Goal: Navigation & Orientation: Understand site structure

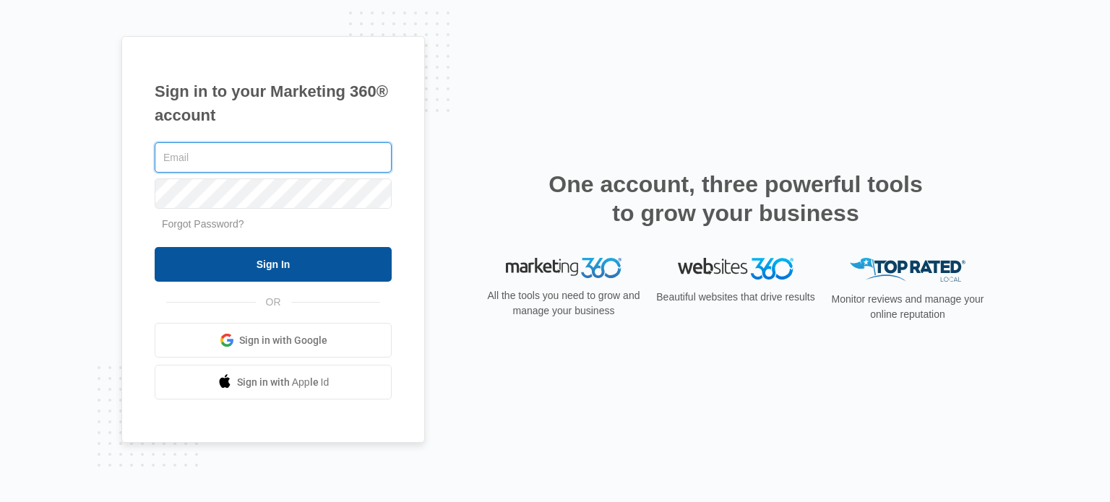
type input "[EMAIL_ADDRESS][DOMAIN_NAME]"
click at [233, 254] on input "Sign In" at bounding box center [273, 264] width 237 height 35
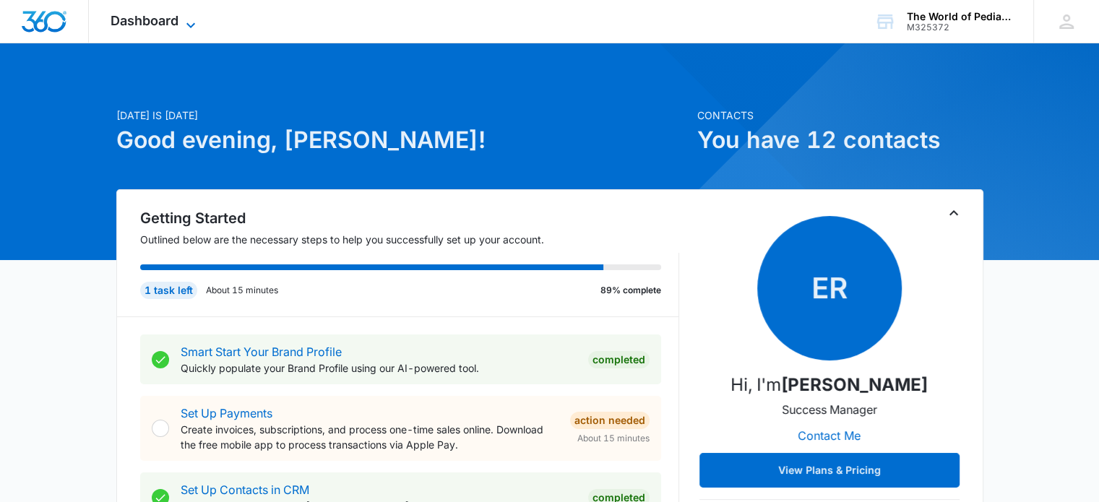
click at [188, 23] on icon at bounding box center [190, 24] width 9 height 5
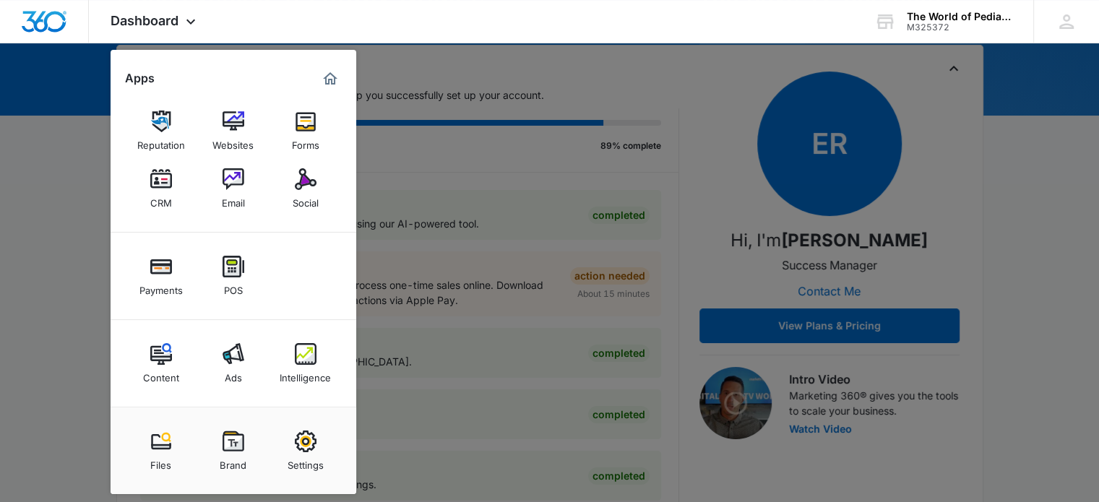
scroll to position [147, 0]
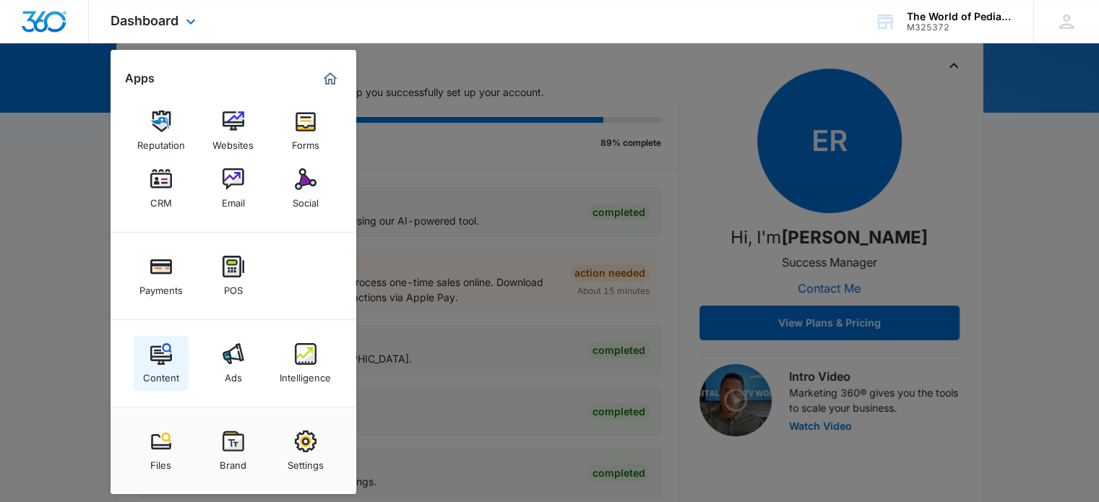
click at [154, 375] on div "Content" at bounding box center [161, 374] width 36 height 19
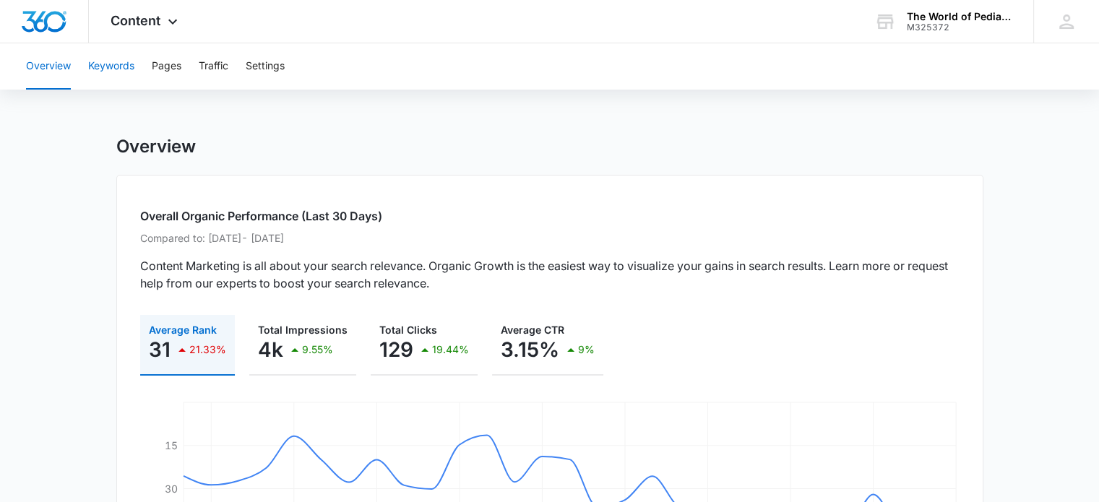
click at [100, 66] on button "Keywords" at bounding box center [111, 66] width 46 height 46
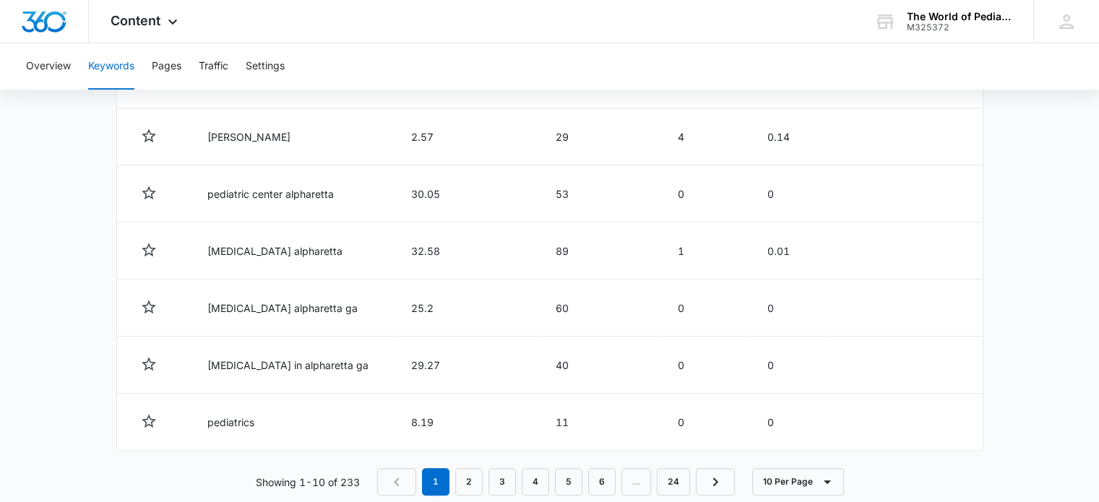
scroll to position [815, 0]
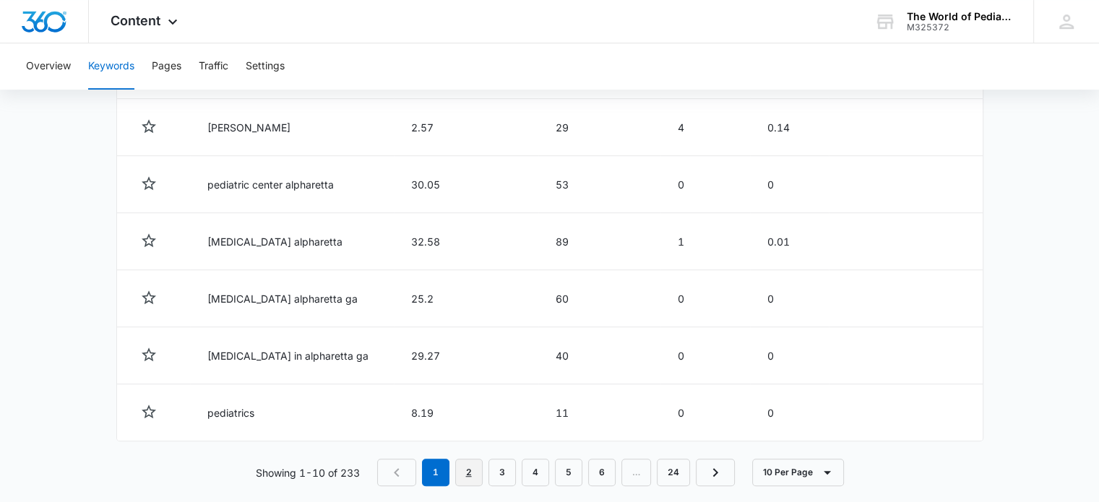
click at [465, 470] on link "2" at bounding box center [468, 472] width 27 height 27
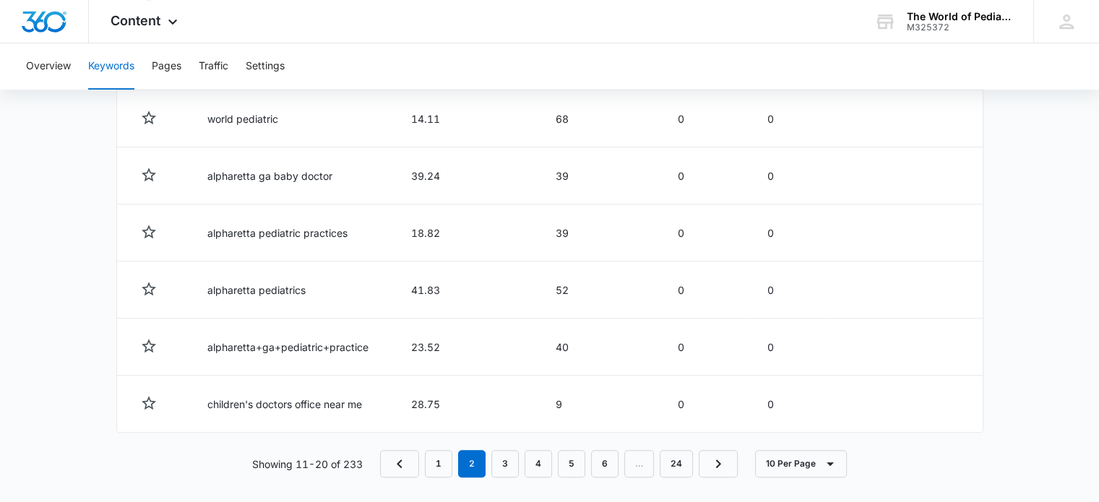
scroll to position [832, 0]
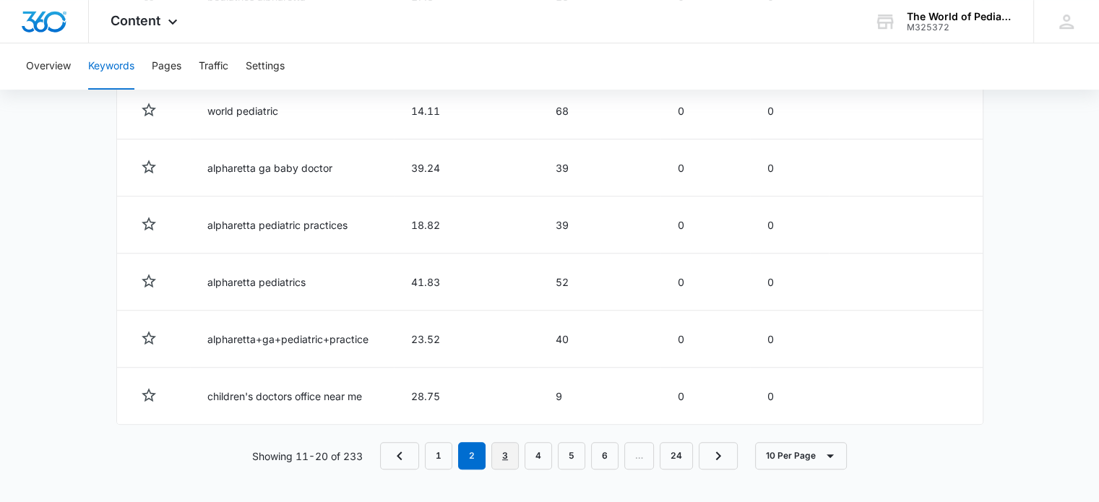
click at [498, 453] on link "3" at bounding box center [504, 455] width 27 height 27
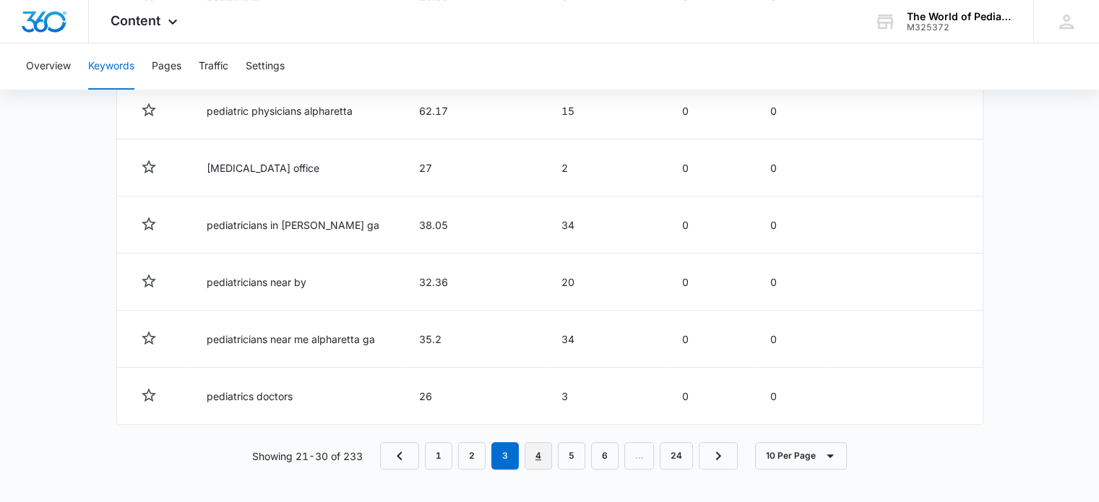
click at [528, 454] on link "4" at bounding box center [538, 455] width 27 height 27
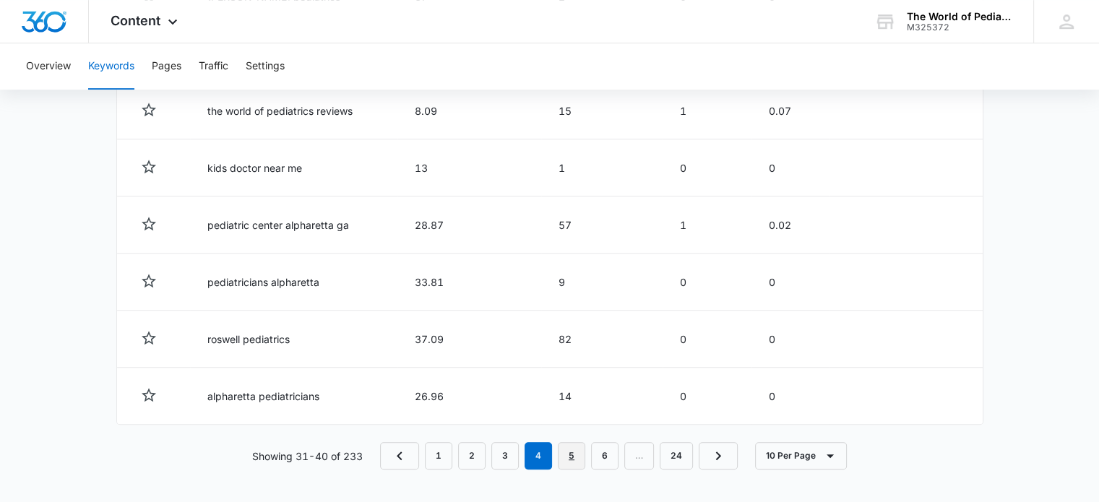
click at [578, 460] on link "5" at bounding box center [571, 455] width 27 height 27
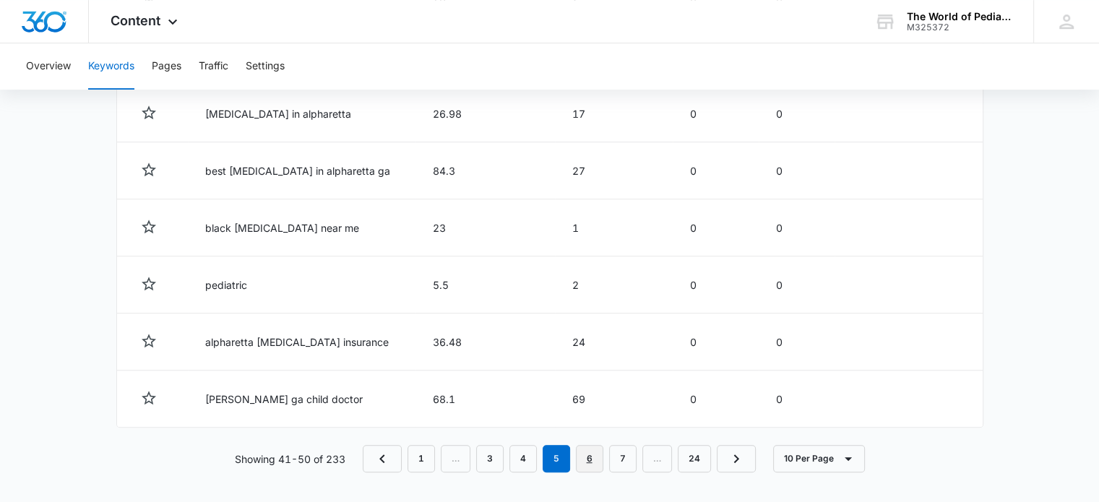
click at [595, 453] on link "6" at bounding box center [589, 458] width 27 height 27
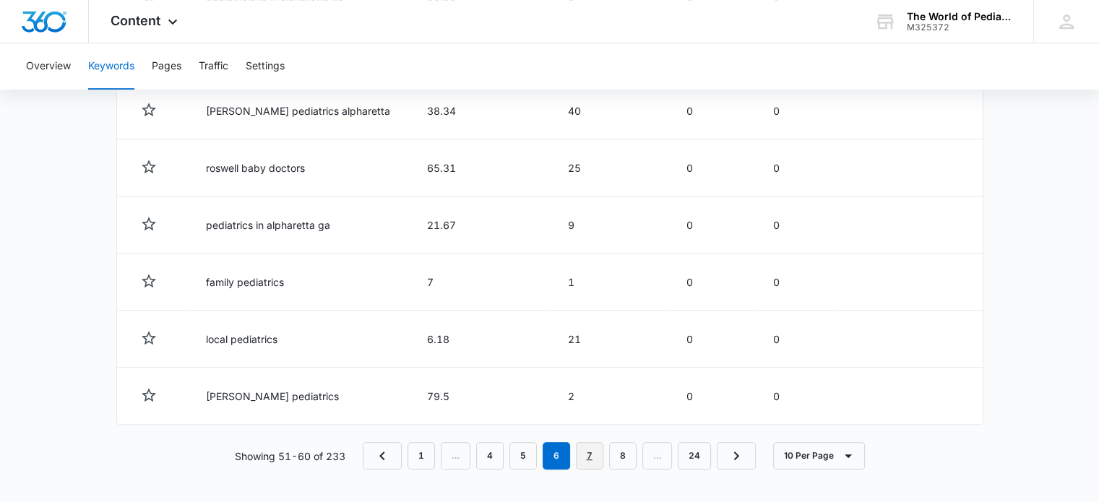
click at [584, 457] on link "7" at bounding box center [589, 455] width 27 height 27
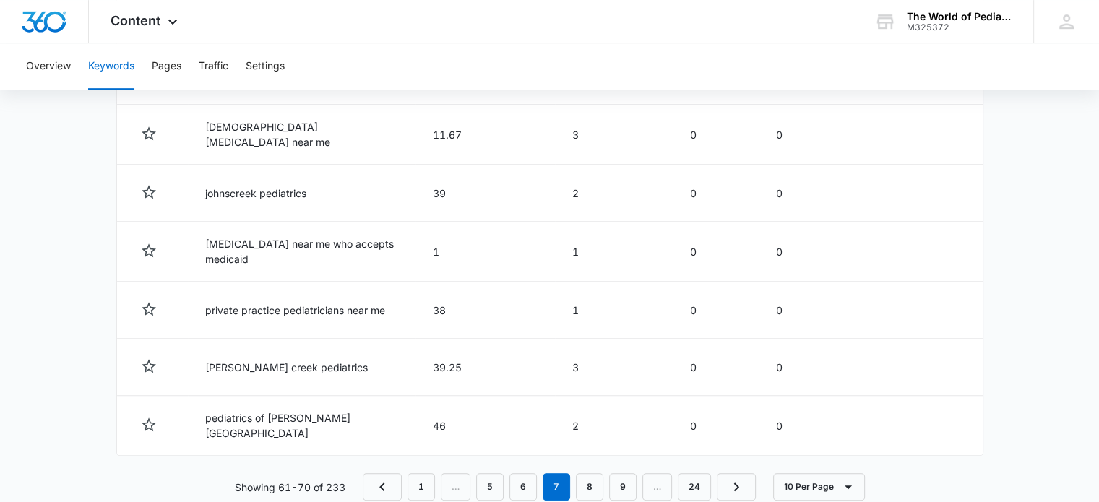
scroll to position [834, 0]
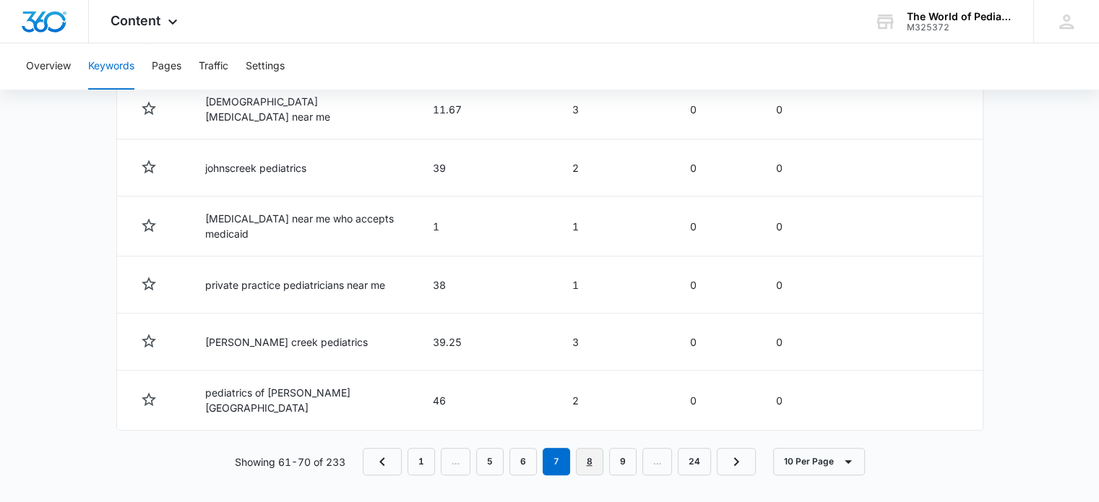
click at [590, 454] on link "8" at bounding box center [589, 461] width 27 height 27
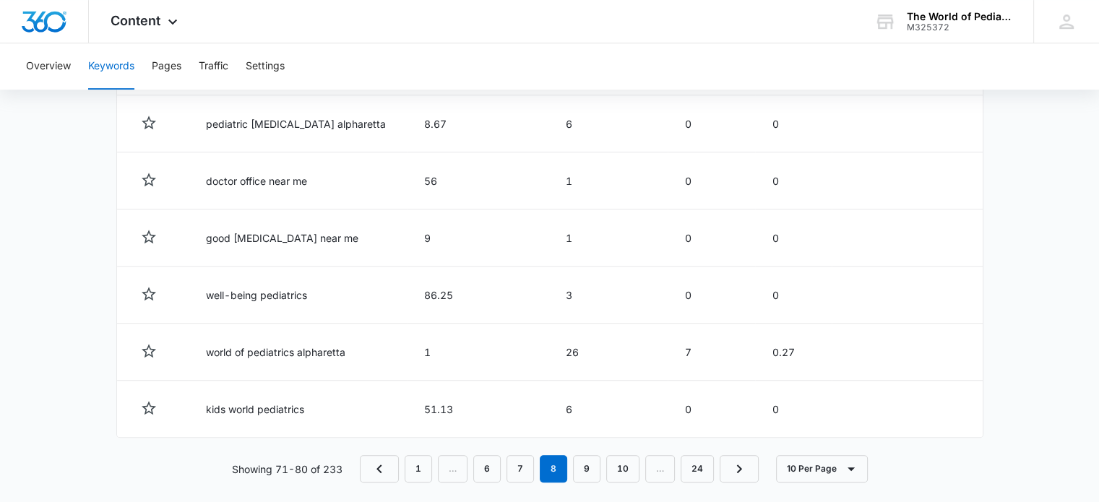
scroll to position [832, 0]
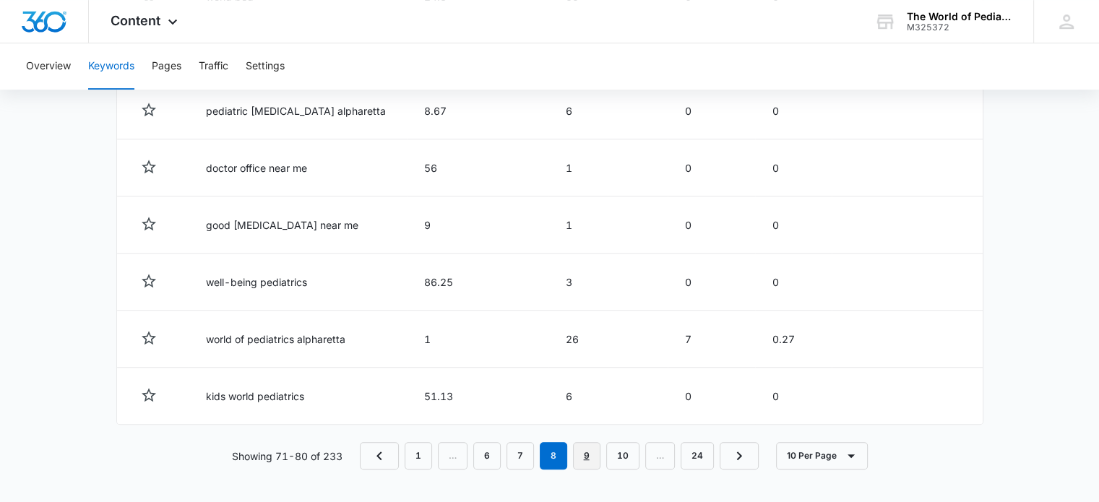
click at [584, 454] on link "9" at bounding box center [586, 455] width 27 height 27
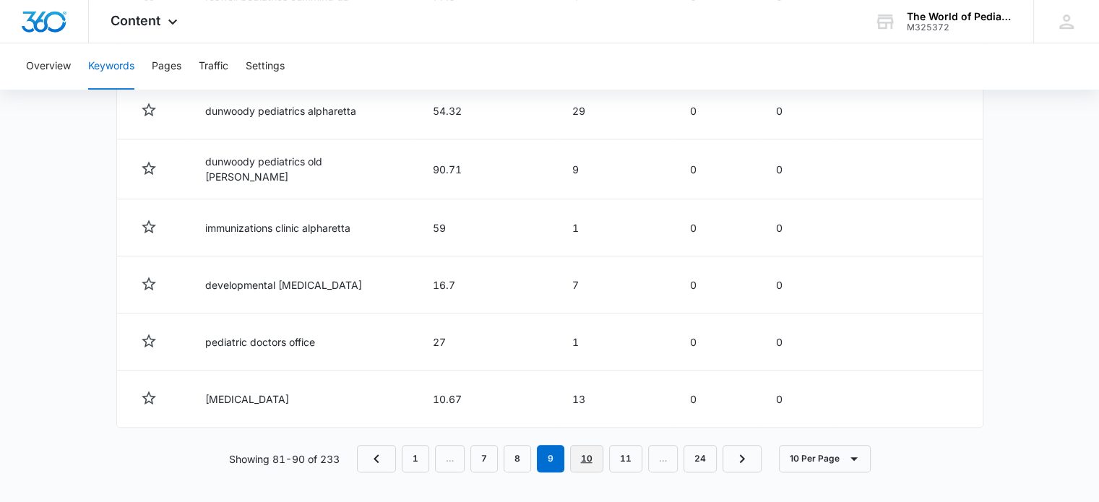
click at [590, 463] on link "10" at bounding box center [586, 458] width 33 height 27
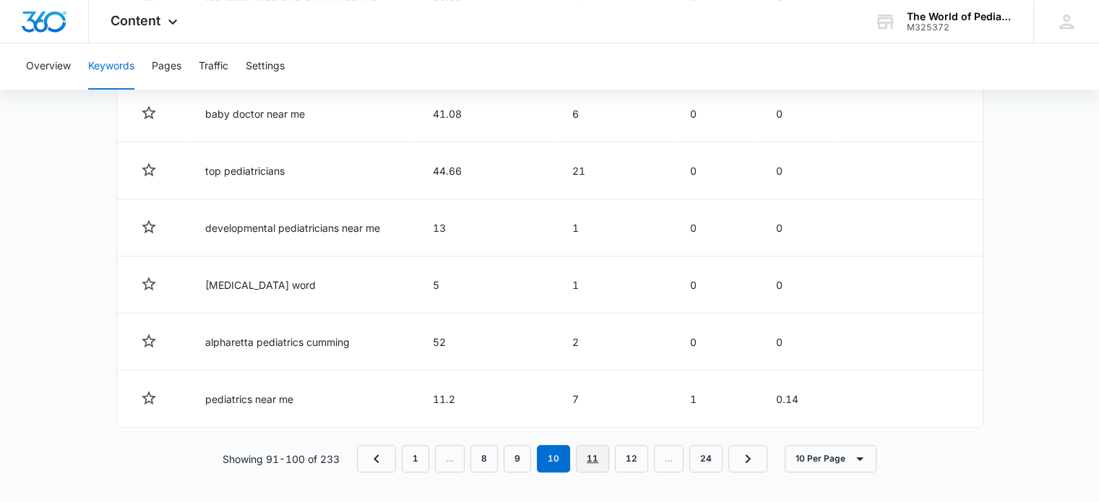
click at [596, 446] on link "11" at bounding box center [592, 458] width 33 height 27
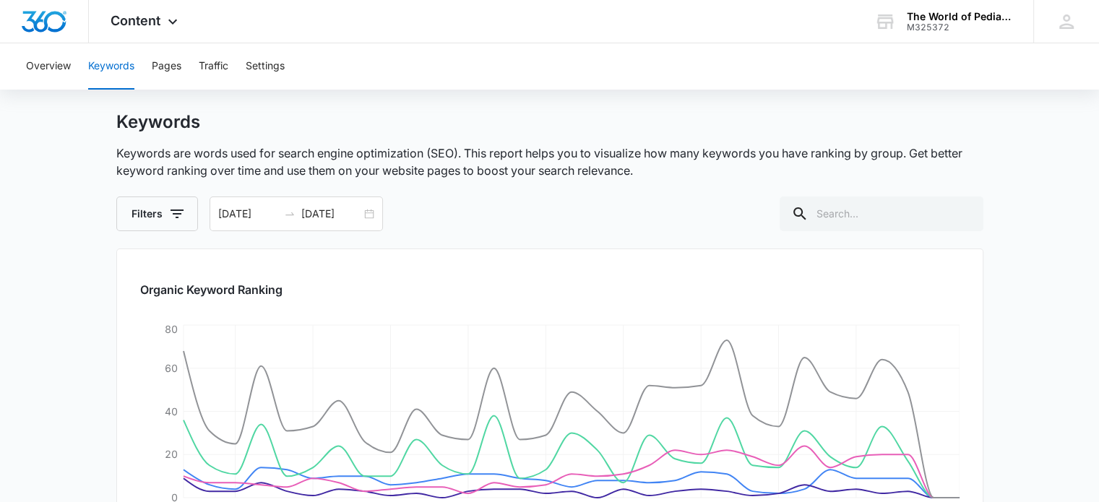
scroll to position [0, 0]
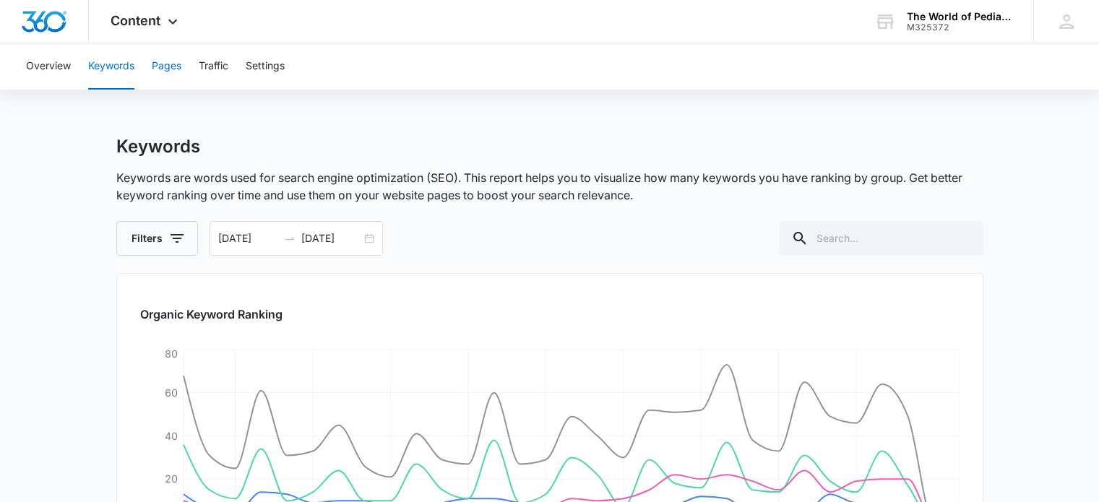
click at [176, 62] on button "Pages" at bounding box center [167, 66] width 30 height 46
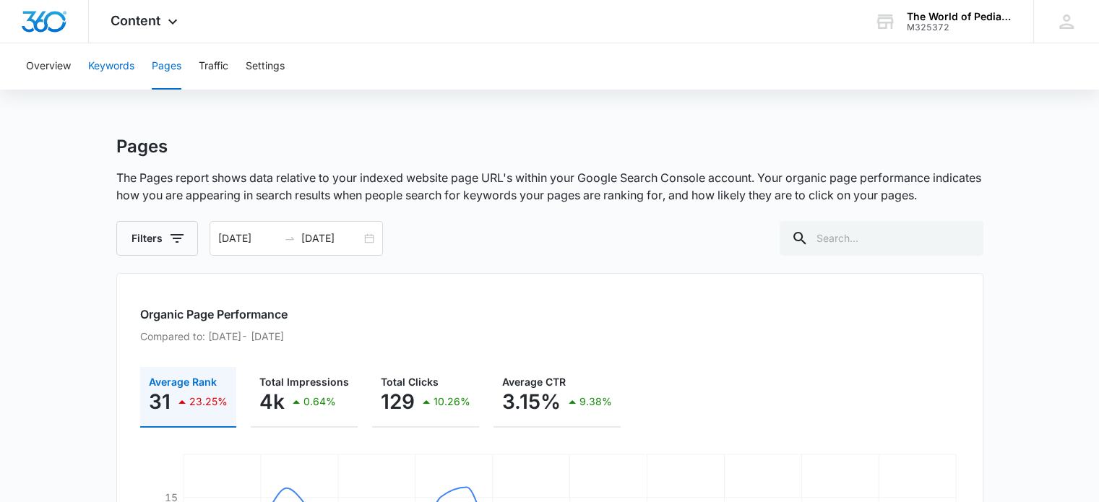
click at [113, 70] on button "Keywords" at bounding box center [111, 66] width 46 height 46
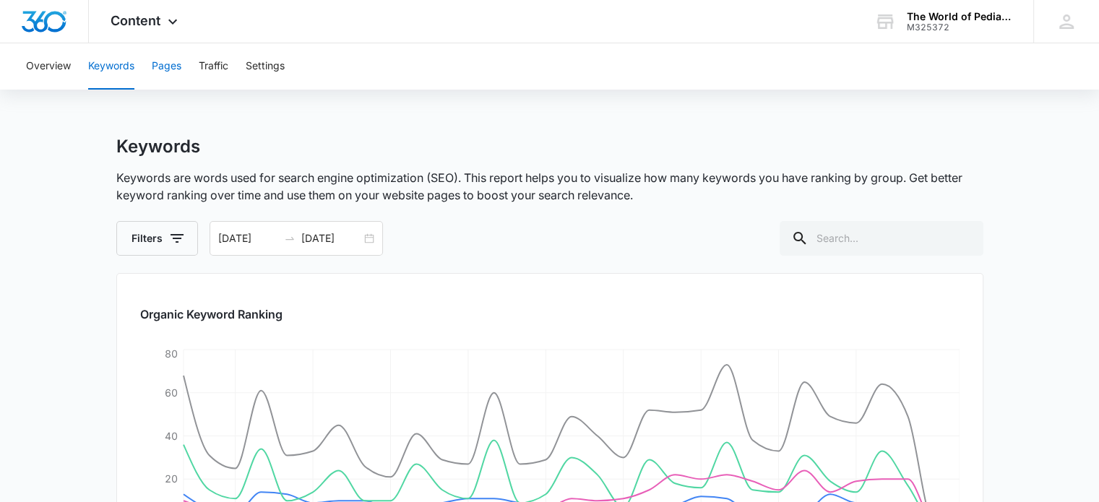
click at [170, 62] on button "Pages" at bounding box center [167, 66] width 30 height 46
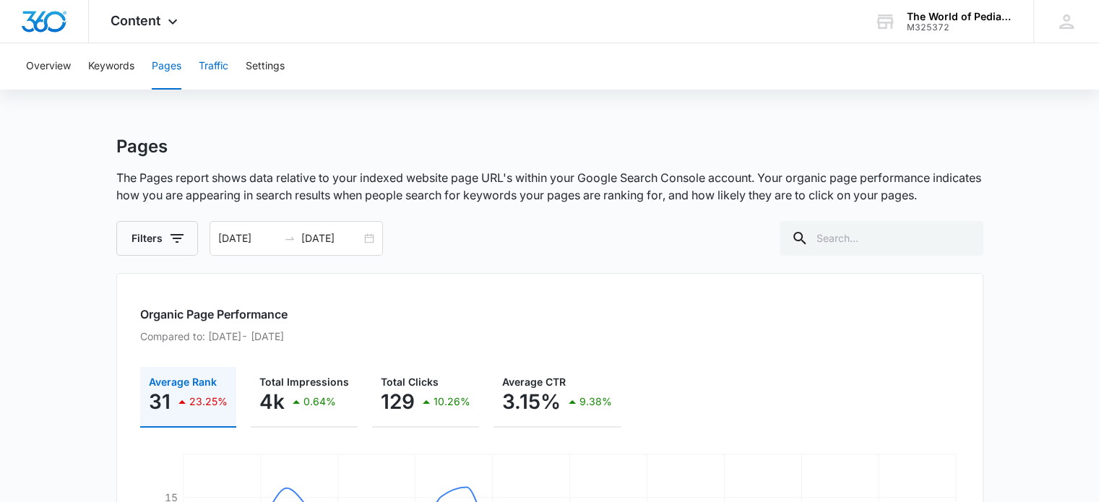
click at [215, 72] on button "Traffic" at bounding box center [214, 66] width 30 height 46
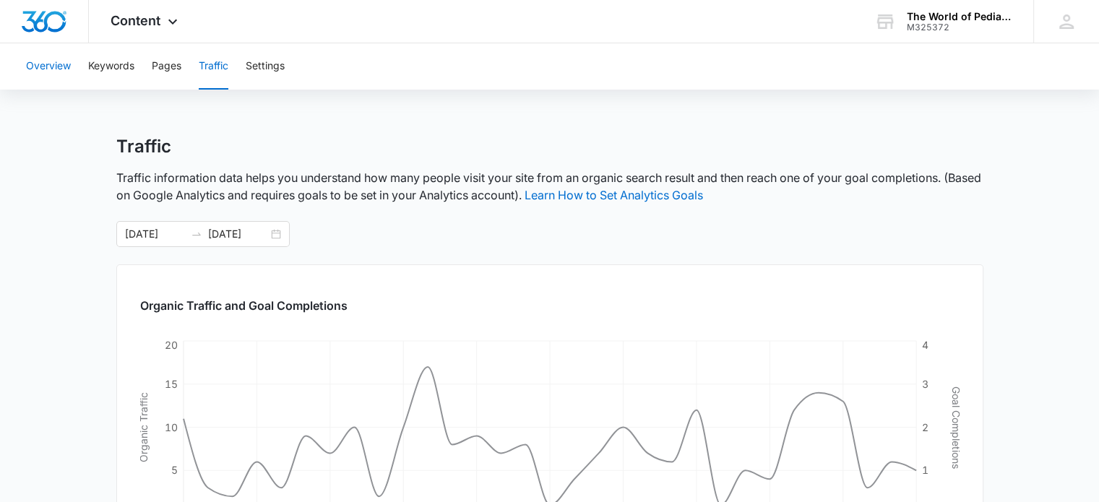
click at [48, 66] on button "Overview" at bounding box center [48, 66] width 45 height 46
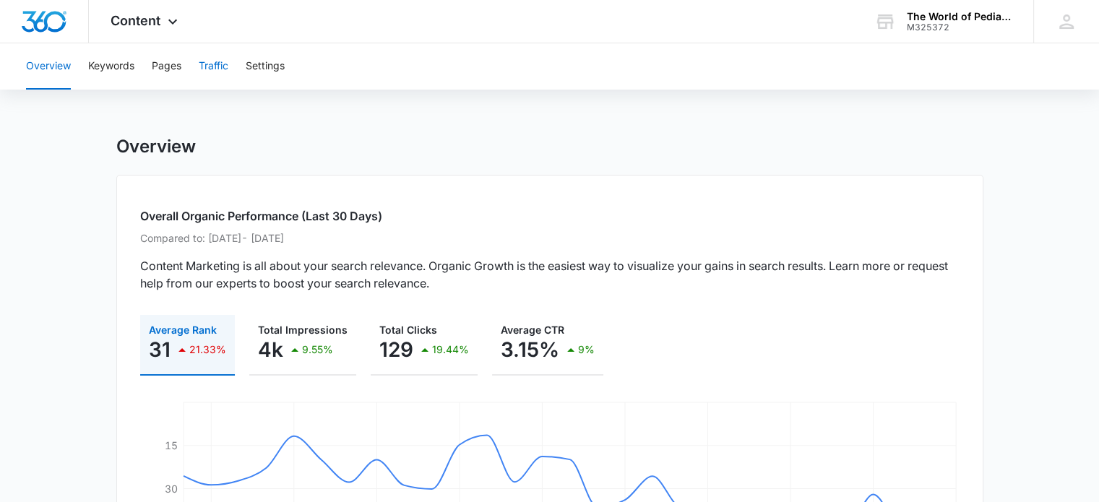
click at [222, 64] on button "Traffic" at bounding box center [214, 66] width 30 height 46
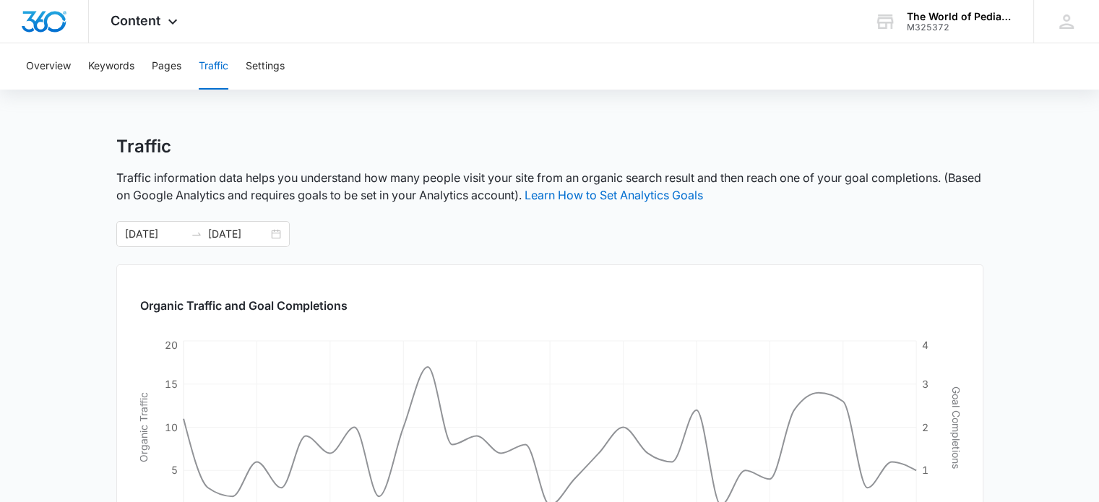
click at [1097, 99] on div "Overview Keywords Pages Traffic Settings Traffic Traffic information data helps…" at bounding box center [549, 483] width 1099 height 880
click at [256, 66] on button "Settings" at bounding box center [265, 66] width 39 height 46
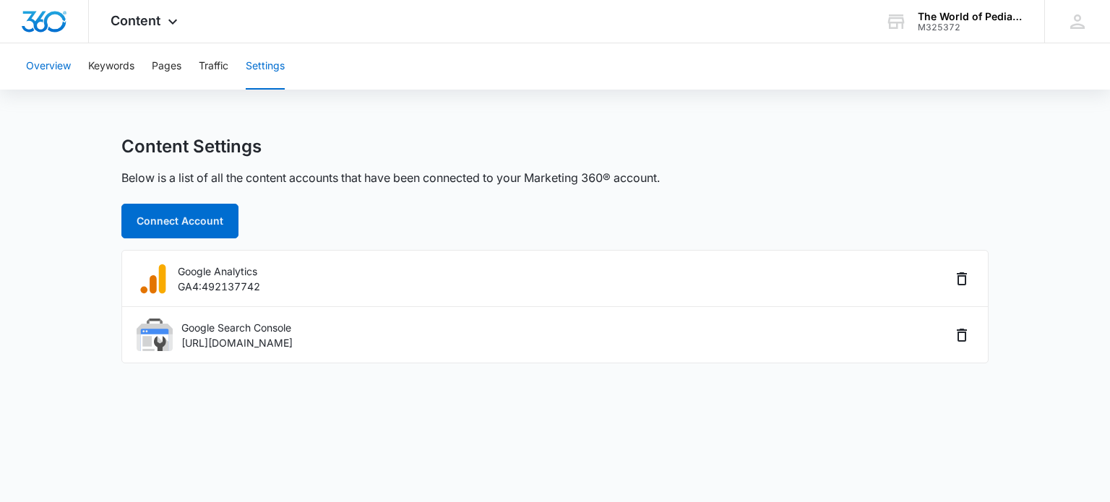
click at [55, 67] on button "Overview" at bounding box center [48, 66] width 45 height 46
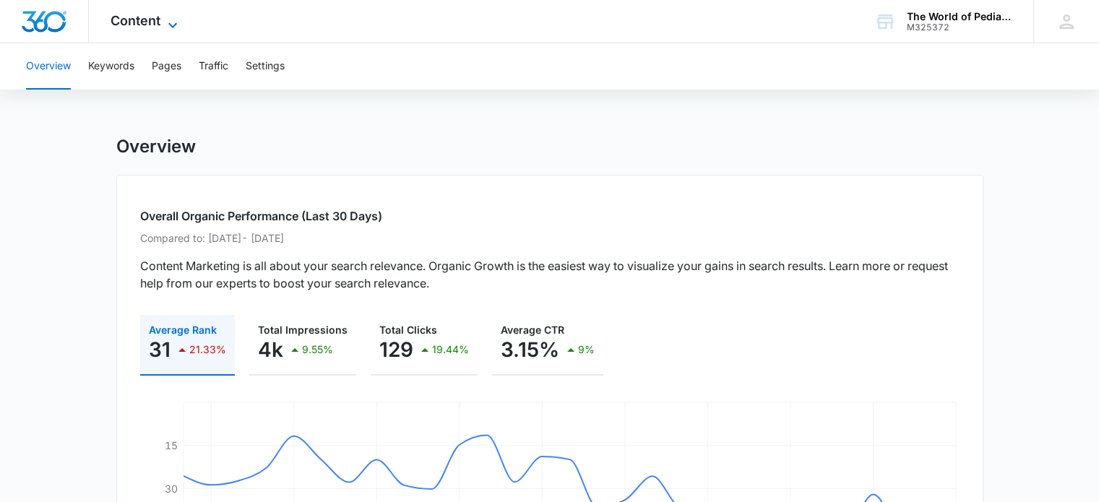
click at [139, 22] on span "Content" at bounding box center [136, 20] width 50 height 15
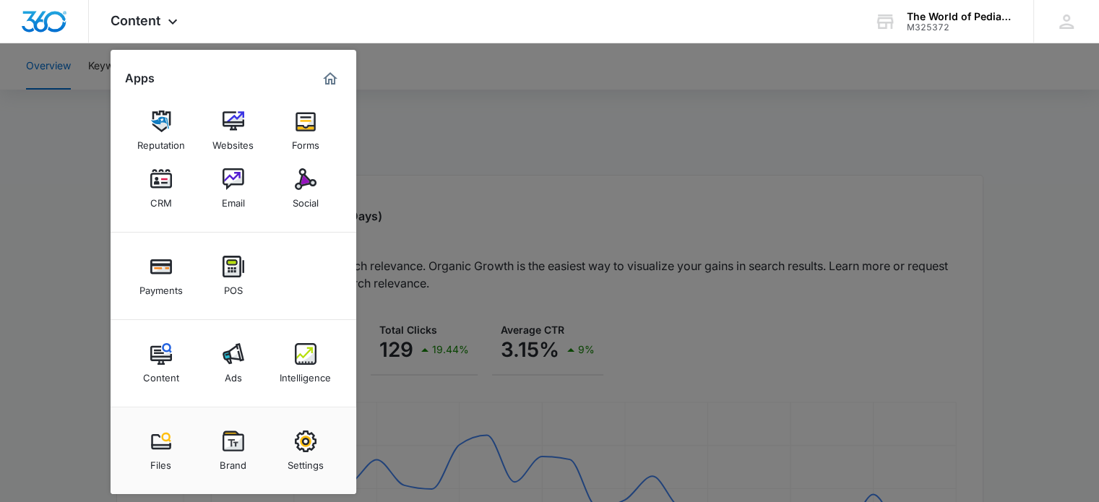
click at [38, 308] on div at bounding box center [549, 251] width 1099 height 502
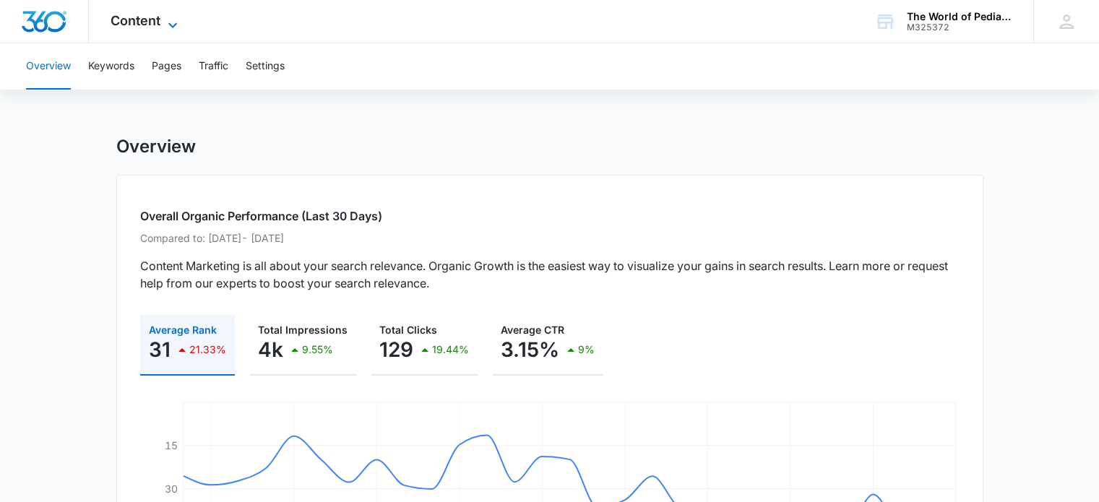
click at [171, 20] on icon at bounding box center [172, 25] width 17 height 17
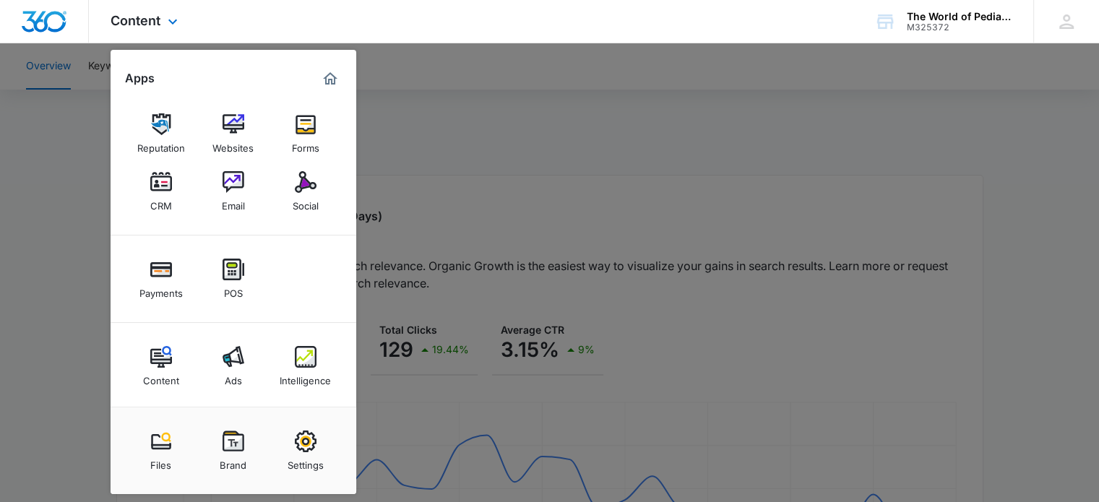
scroll to position [3, 0]
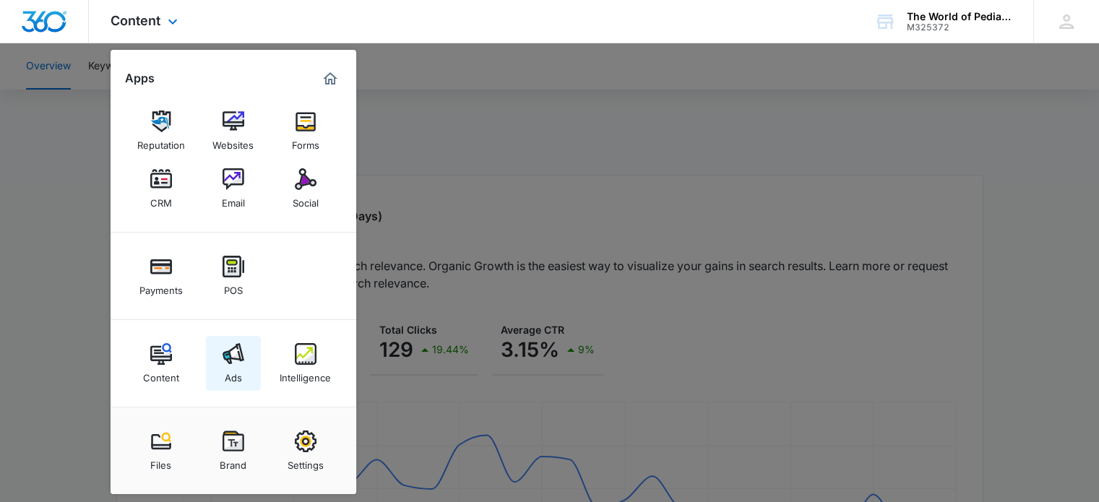
click at [225, 370] on div "Ads" at bounding box center [233, 374] width 17 height 19
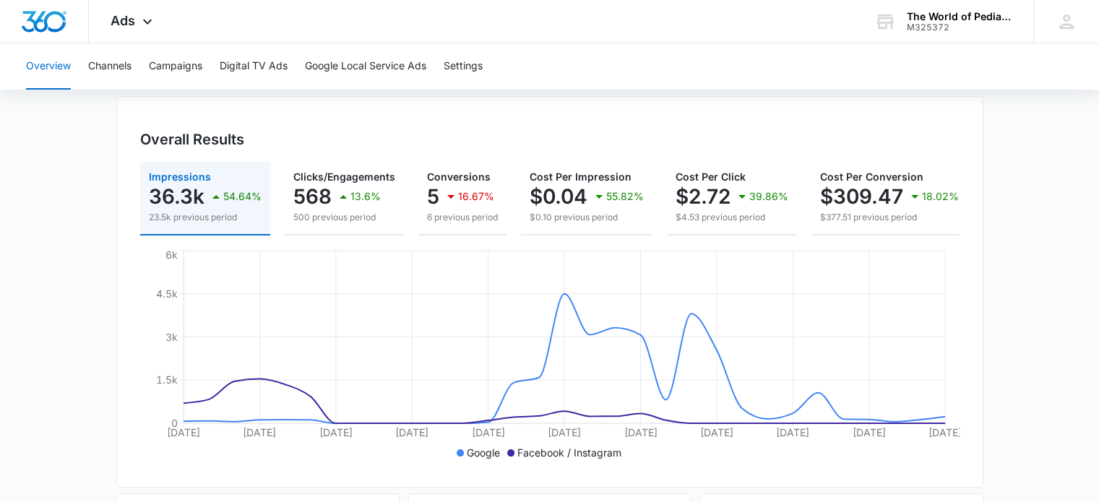
scroll to position [121, 0]
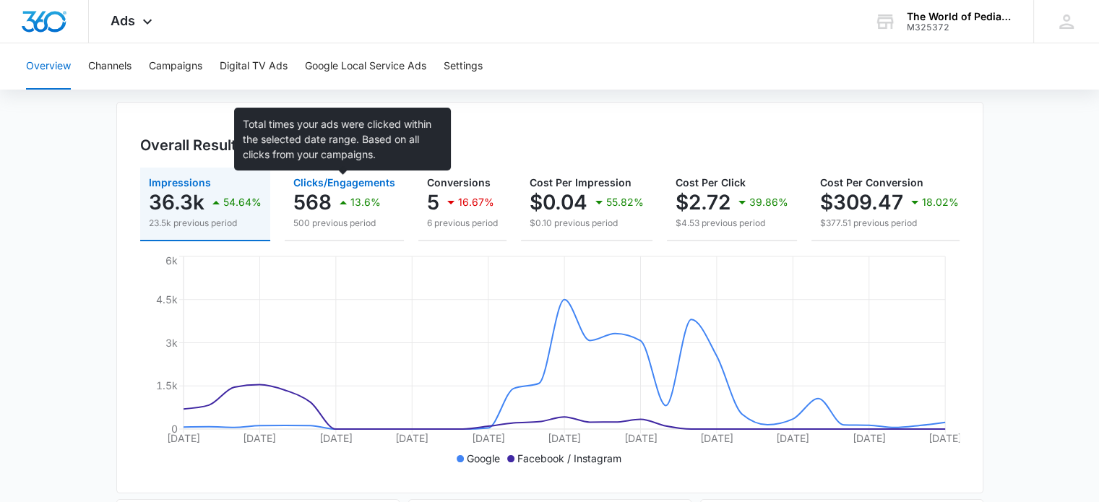
click at [368, 183] on span "Clicks/Engagements" at bounding box center [344, 182] width 102 height 12
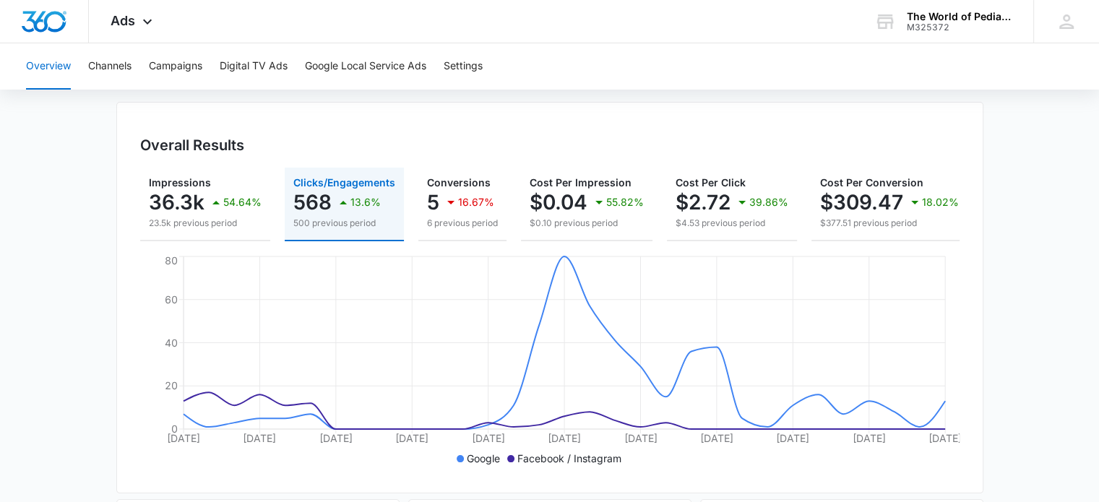
click at [319, 197] on p "568" at bounding box center [312, 202] width 38 height 23
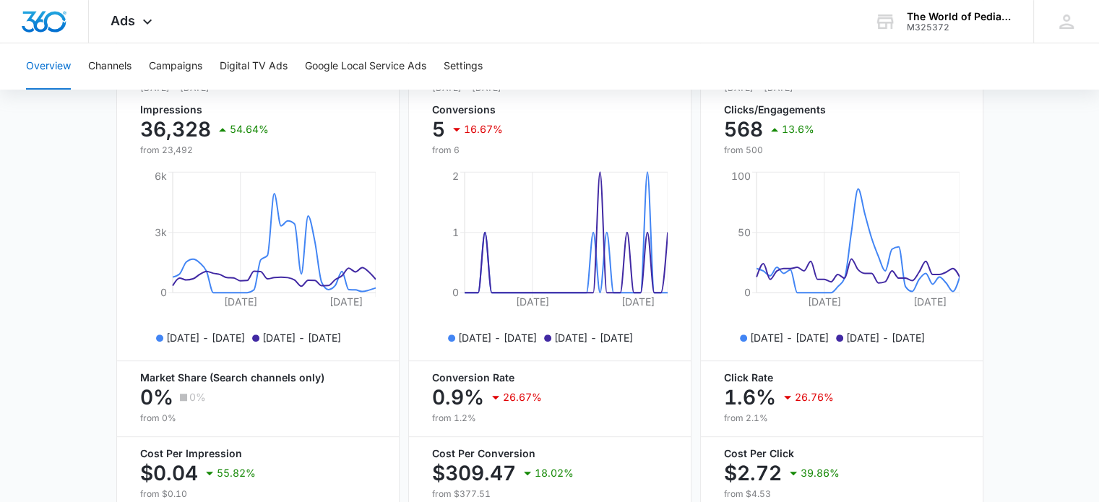
scroll to position [560, 0]
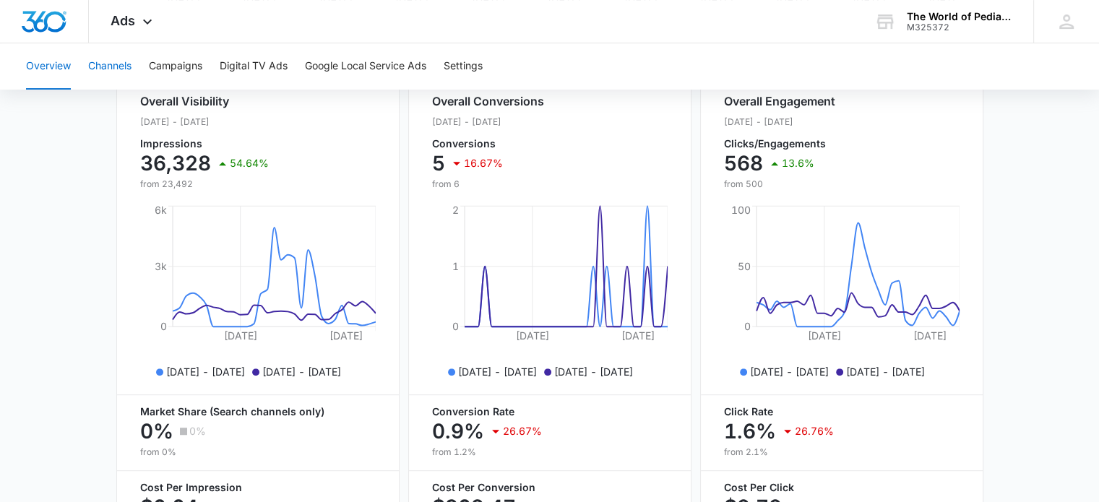
click at [102, 59] on button "Channels" at bounding box center [109, 66] width 43 height 46
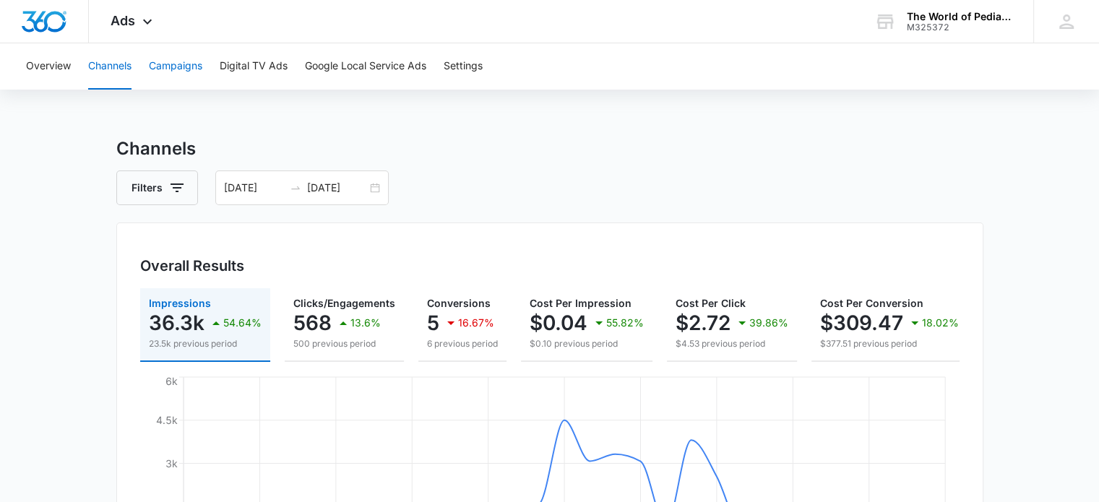
click at [189, 64] on button "Campaigns" at bounding box center [175, 66] width 53 height 46
click at [281, 63] on button "Digital TV Ads" at bounding box center [254, 66] width 68 height 46
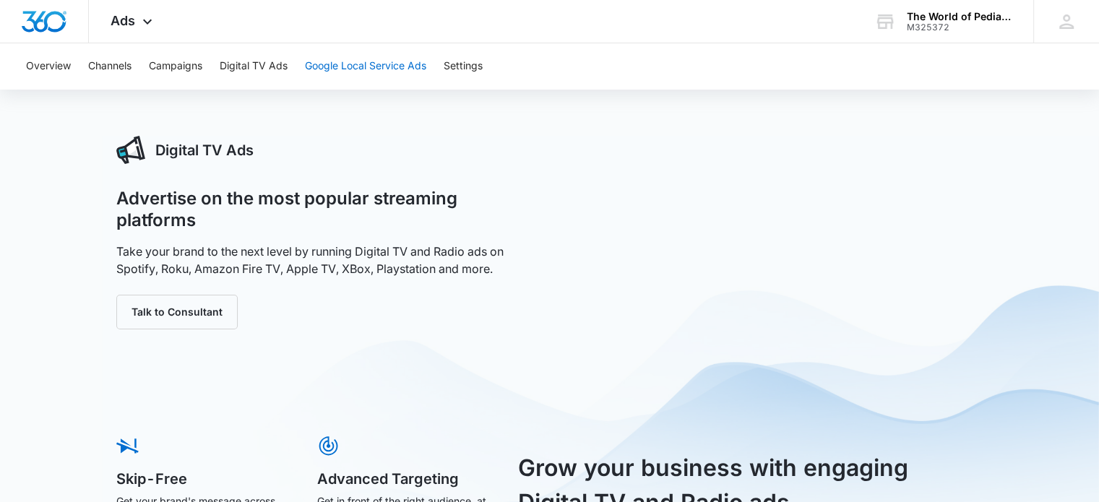
click at [353, 64] on button "Google Local Service Ads" at bounding box center [365, 66] width 121 height 46
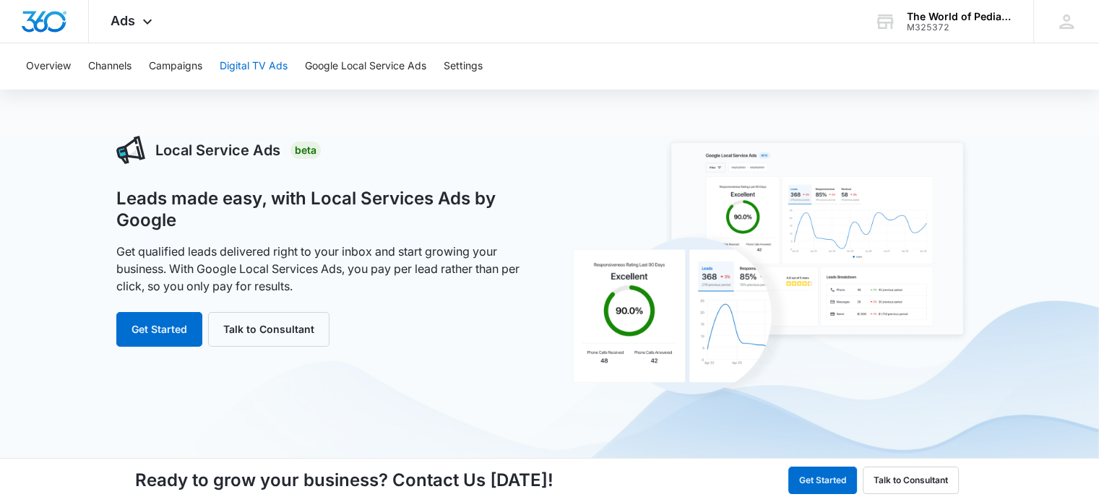
click at [243, 63] on button "Digital TV Ads" at bounding box center [254, 66] width 68 height 46
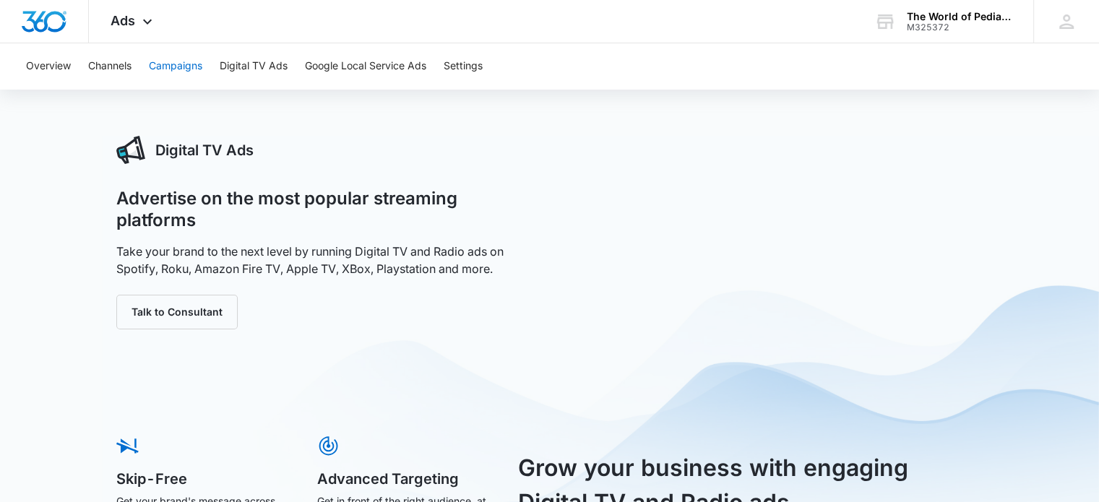
click at [180, 69] on button "Campaigns" at bounding box center [175, 66] width 53 height 46
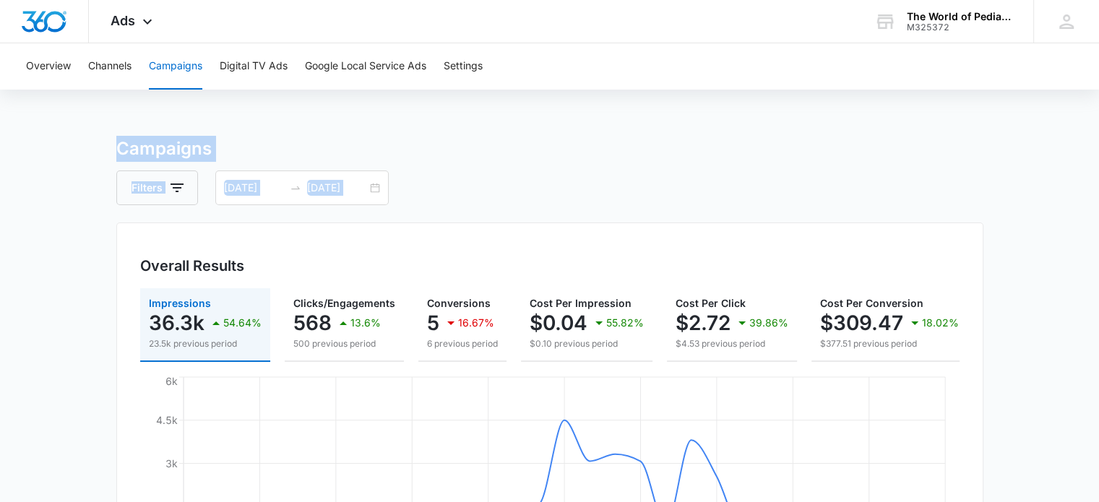
drag, startPoint x: 1096, startPoint y: 58, endPoint x: 1090, endPoint y: 176, distance: 117.9
click at [760, 152] on h3 "Campaigns" at bounding box center [549, 149] width 867 height 26
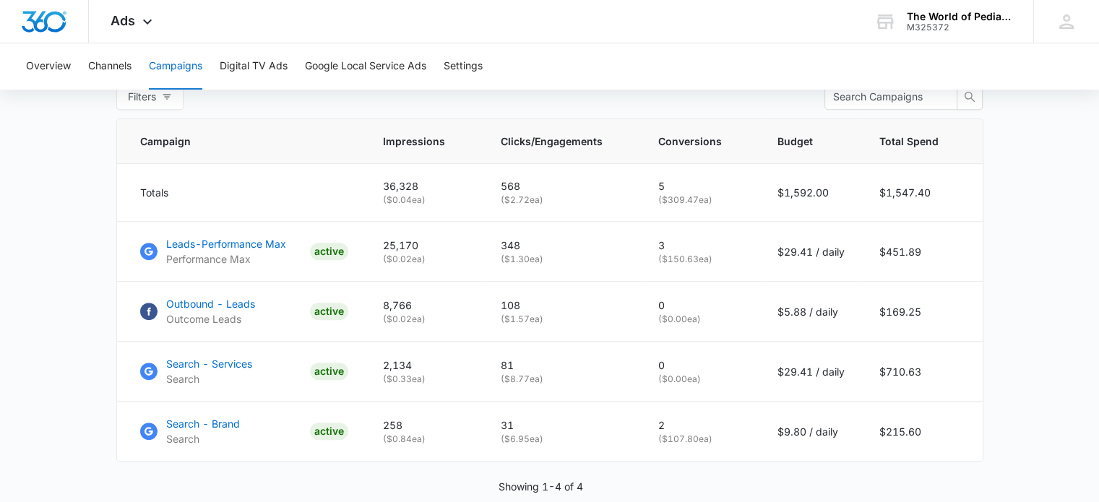
scroll to position [588, 0]
click at [251, 66] on button "Digital TV Ads" at bounding box center [254, 66] width 68 height 46
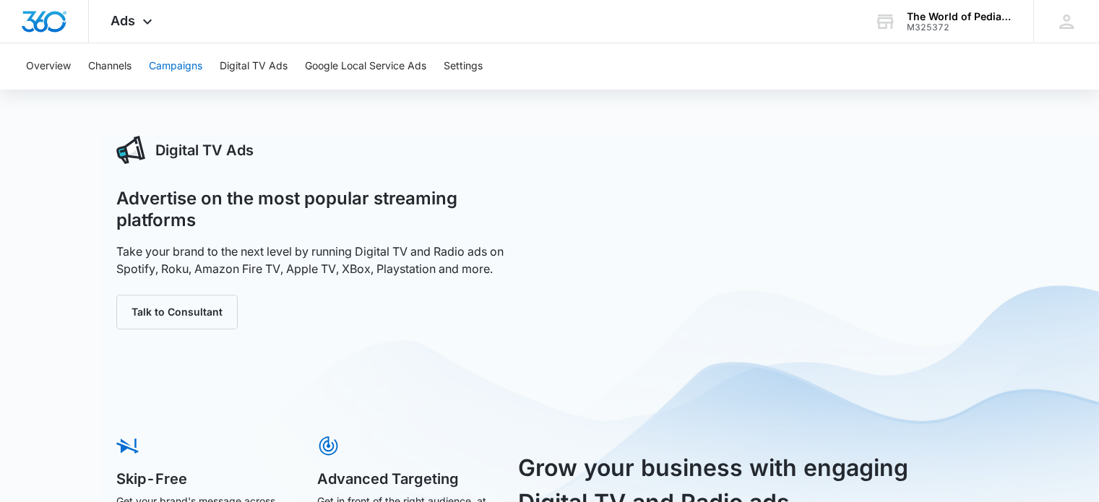
click at [184, 61] on button "Campaigns" at bounding box center [175, 66] width 53 height 46
